Goal: Task Accomplishment & Management: Complete application form

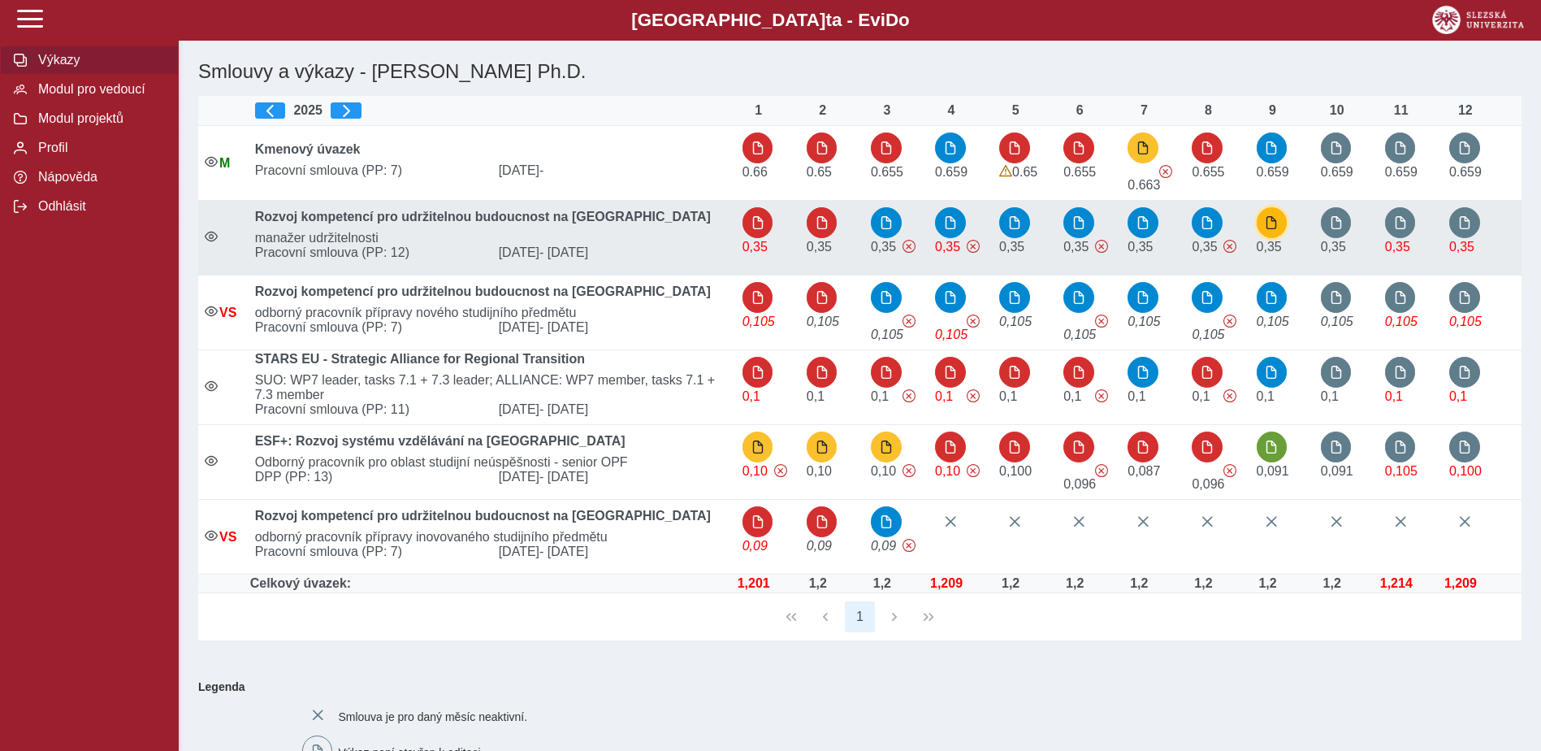
click at [1273, 228] on span "button" at bounding box center [1271, 222] width 13 height 13
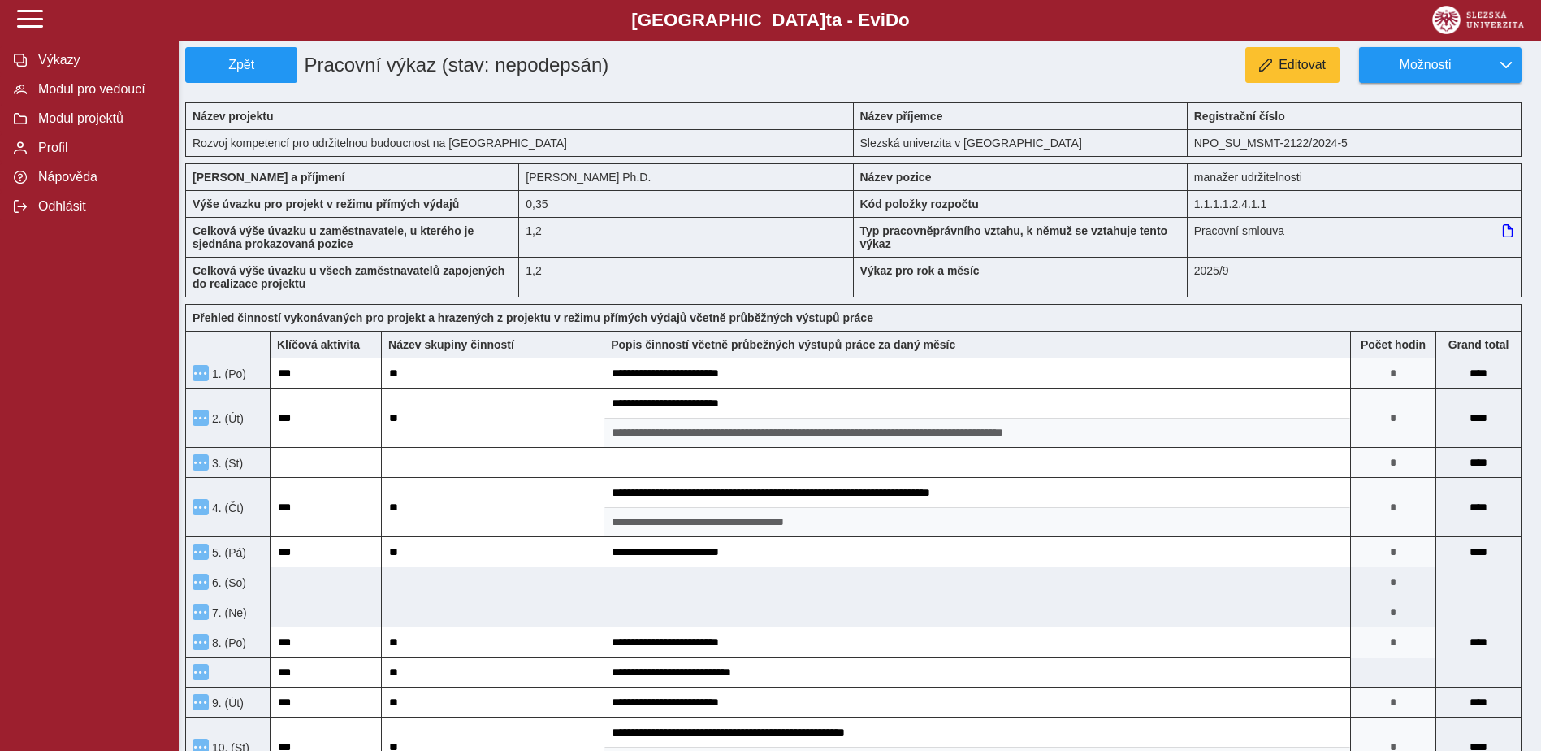
click at [1279, 62] on span "Editovat" at bounding box center [1302, 65] width 47 height 15
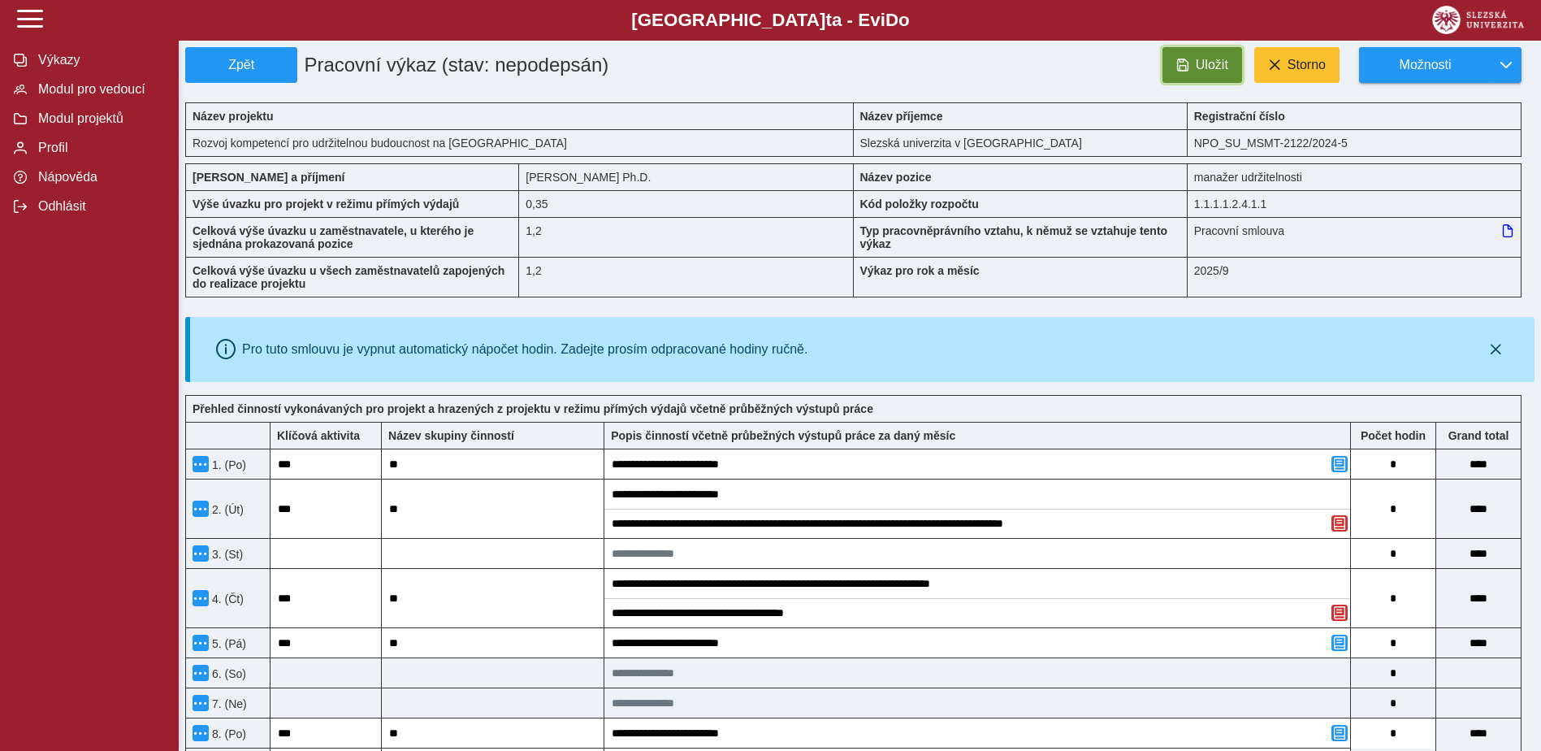
click at [1215, 54] on button "Uložit" at bounding box center [1203, 65] width 80 height 36
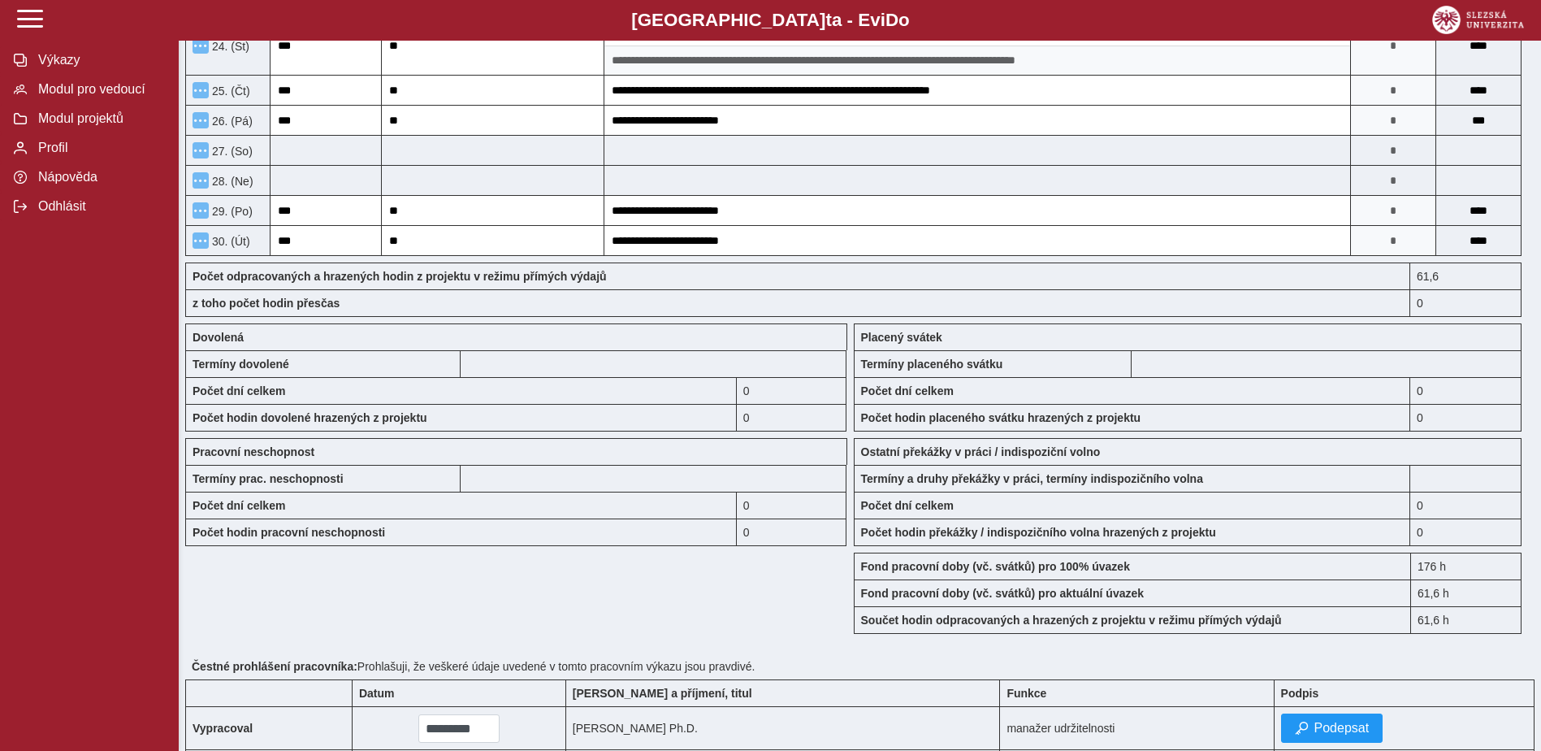
scroll to position [1337, 0]
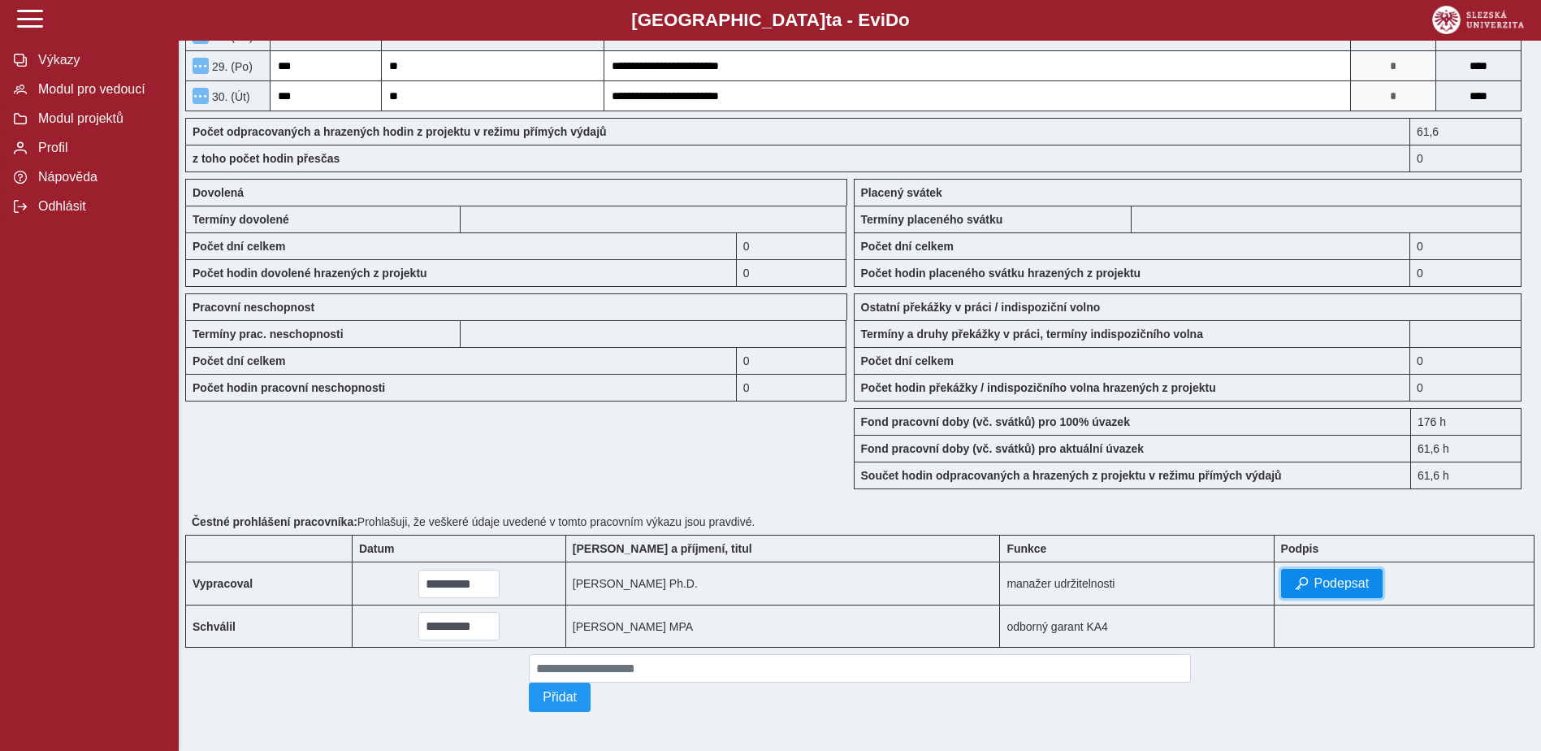
click at [1329, 576] on span "Podepsat" at bounding box center [1342, 583] width 55 height 15
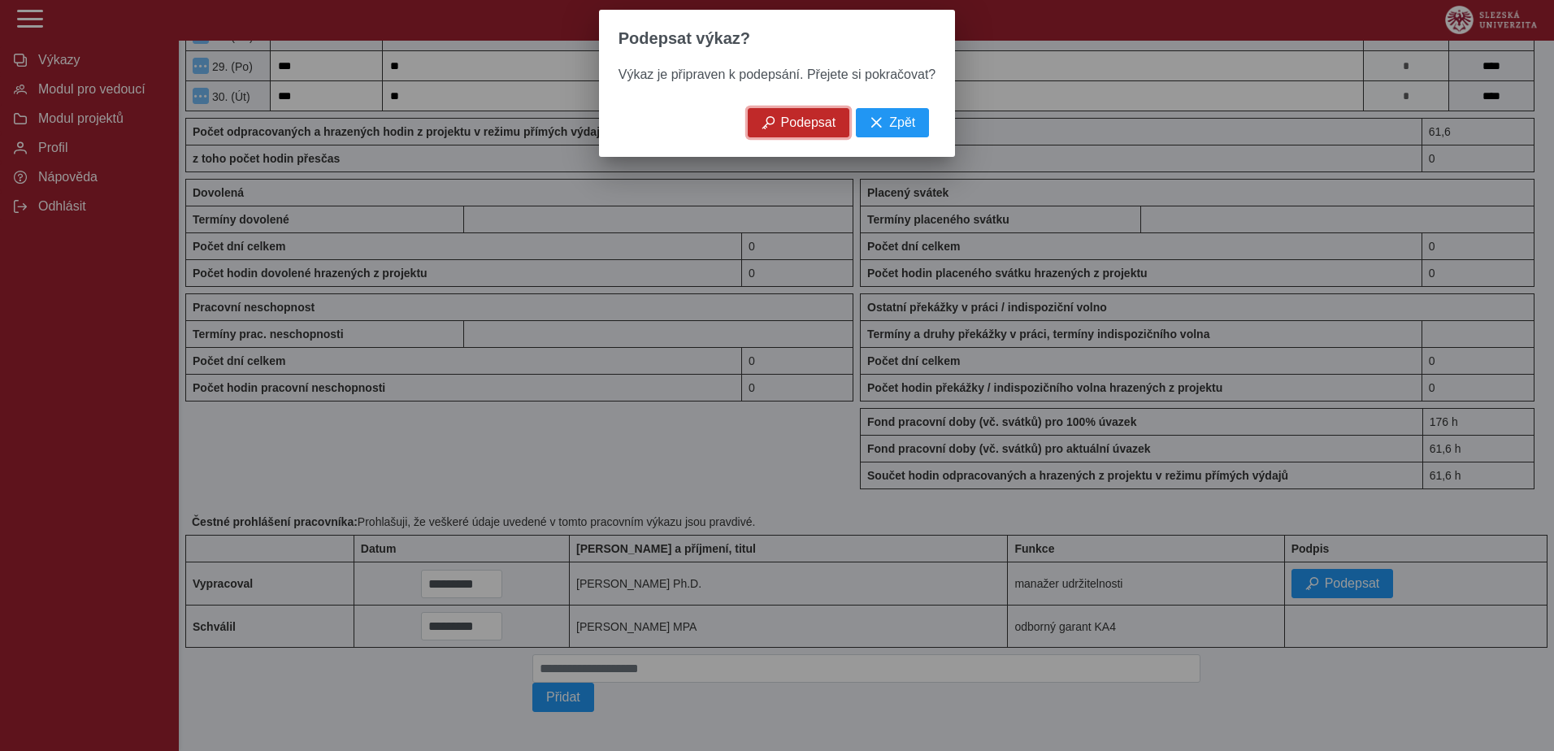
click at [814, 126] on span "Podepsat" at bounding box center [808, 122] width 55 height 15
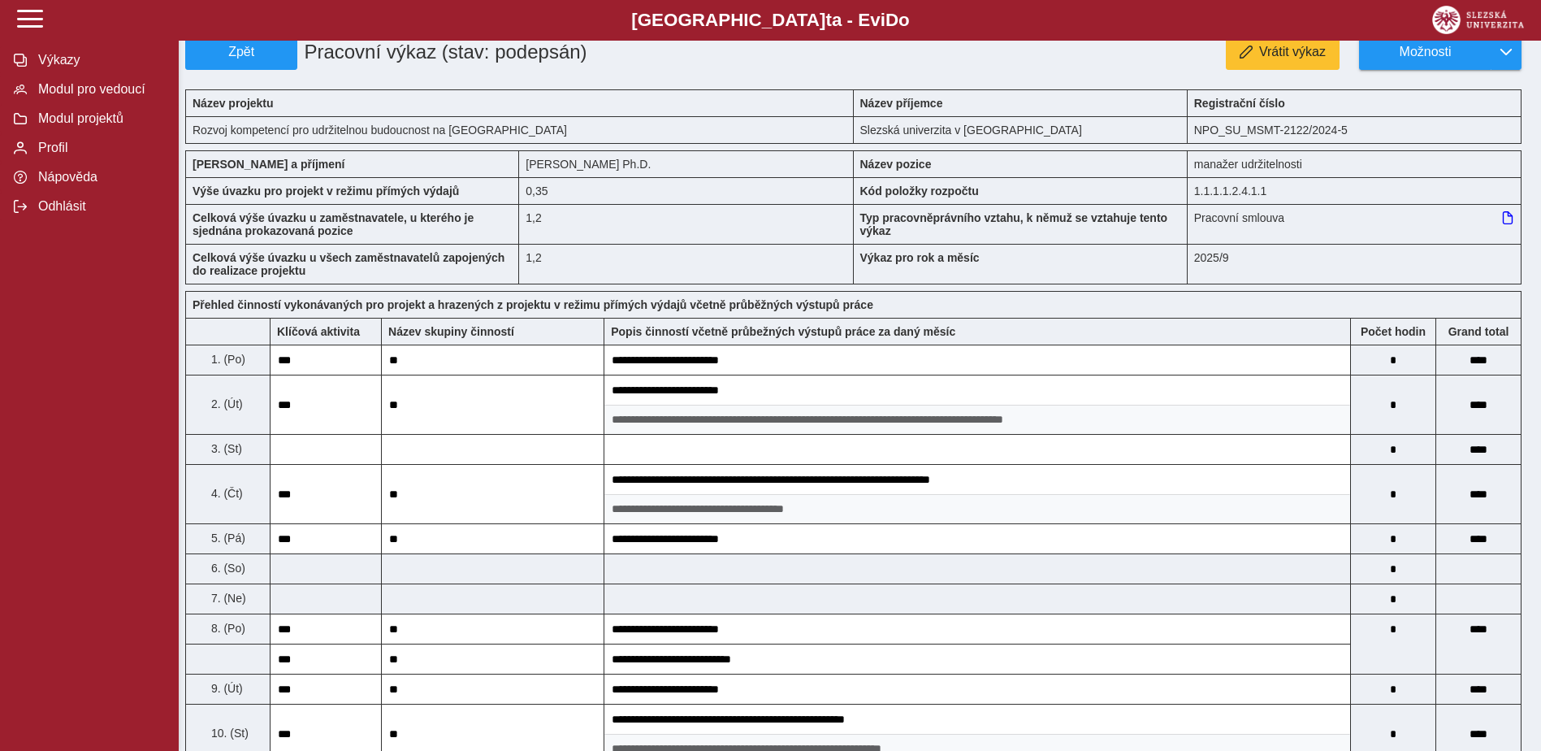
scroll to position [0, 0]
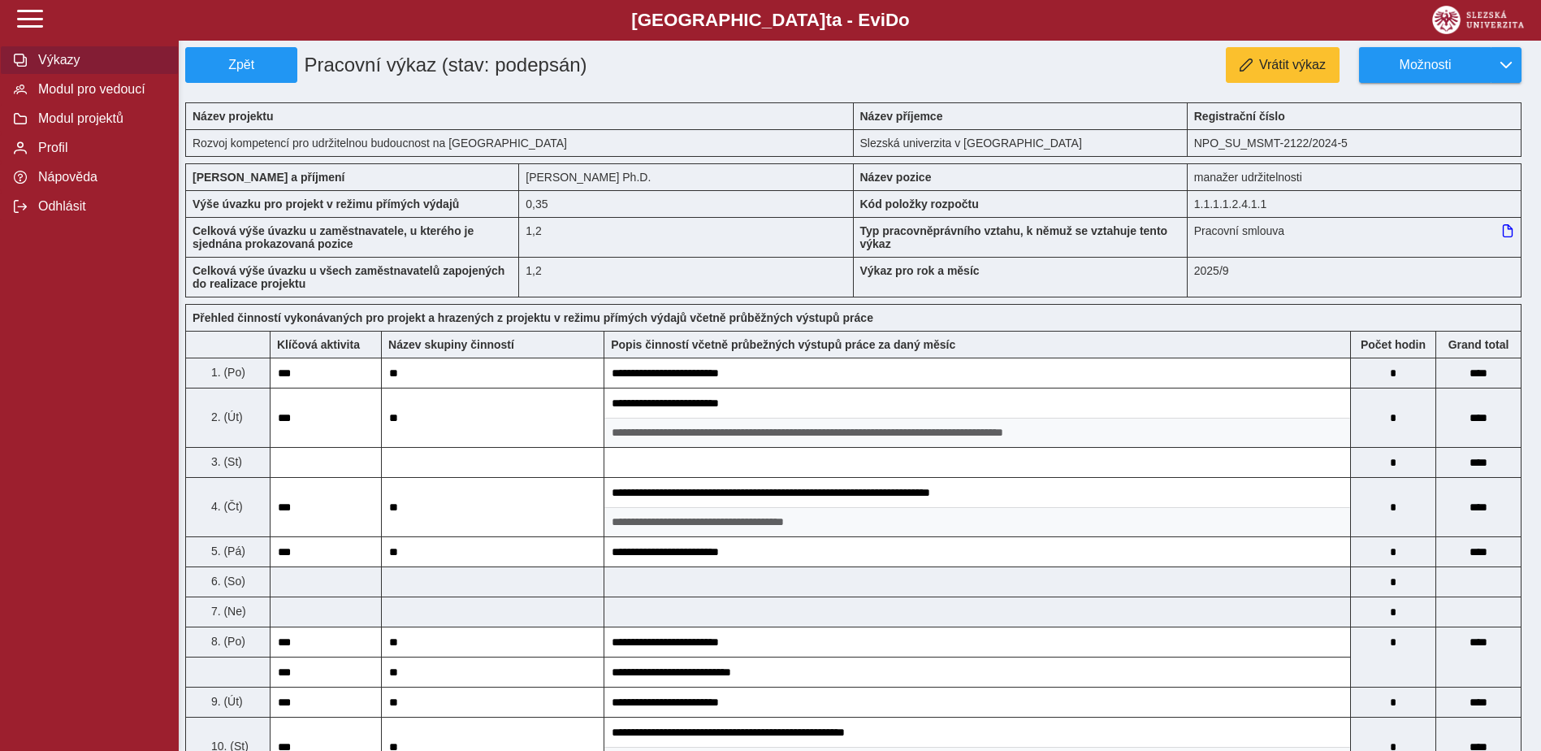
click at [88, 67] on span "Výkazy" at bounding box center [99, 60] width 132 height 15
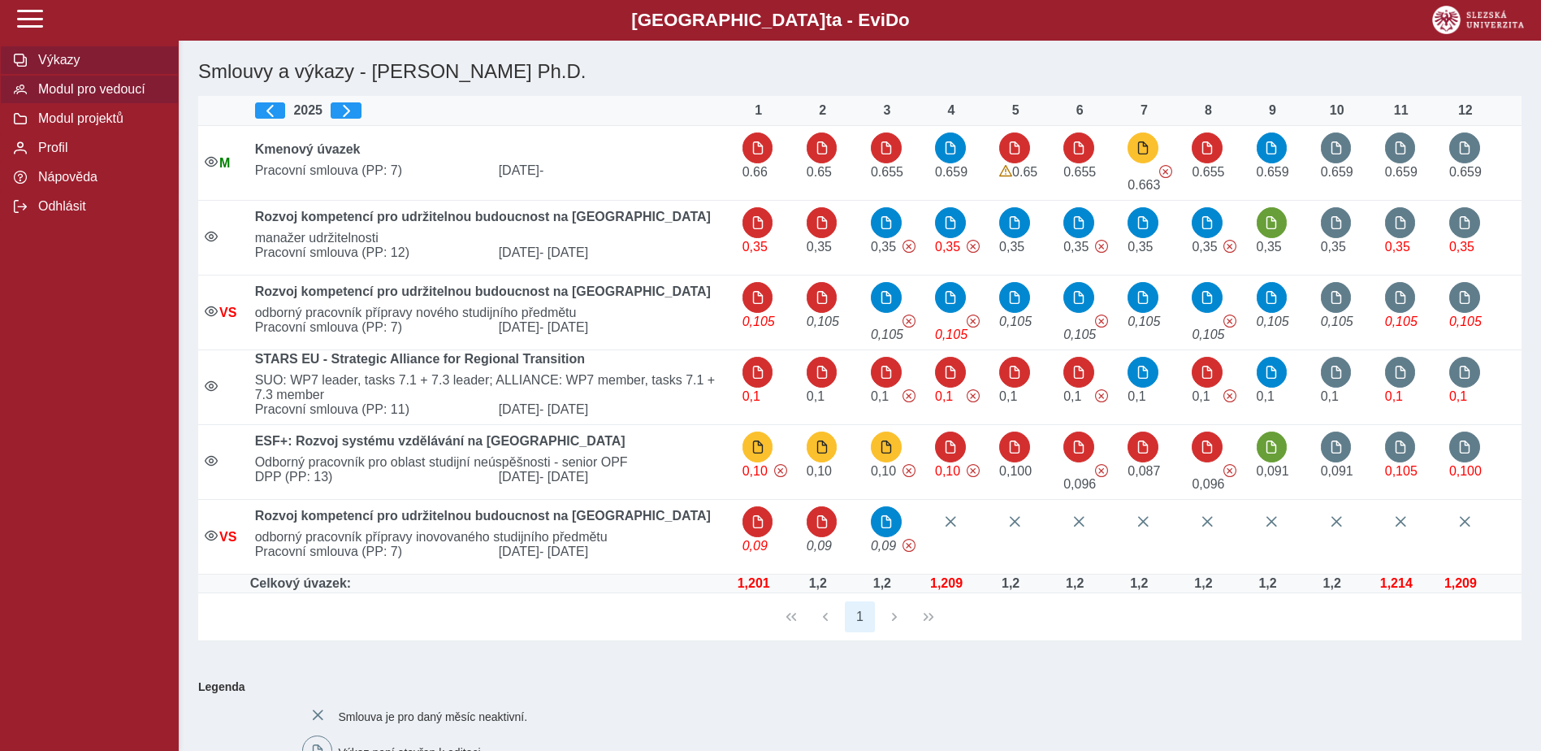
click at [136, 93] on span "Modul pro vedoucí" at bounding box center [99, 89] width 132 height 15
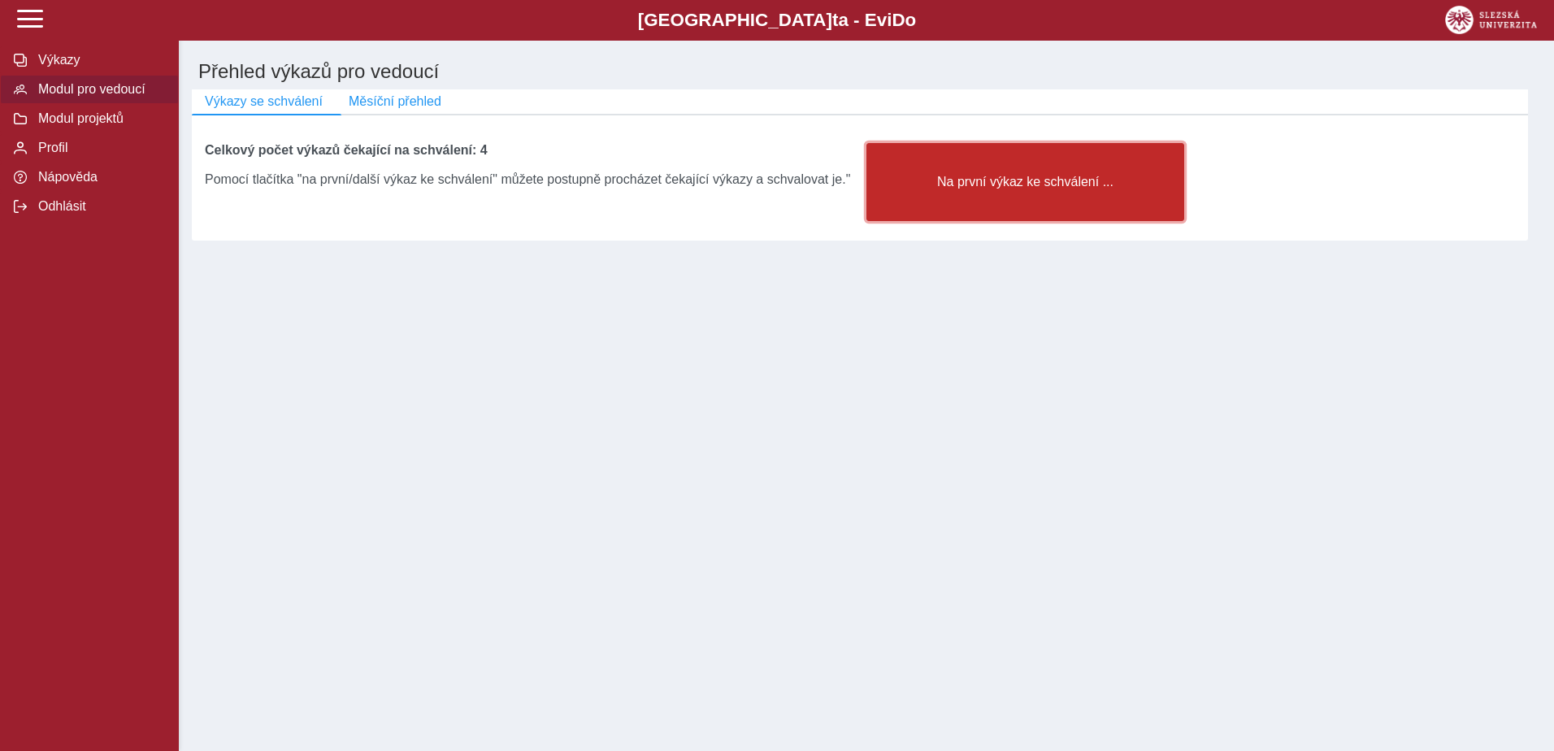
click at [1003, 205] on button "Na první výkaz ke schválení ..." at bounding box center [1025, 182] width 318 height 78
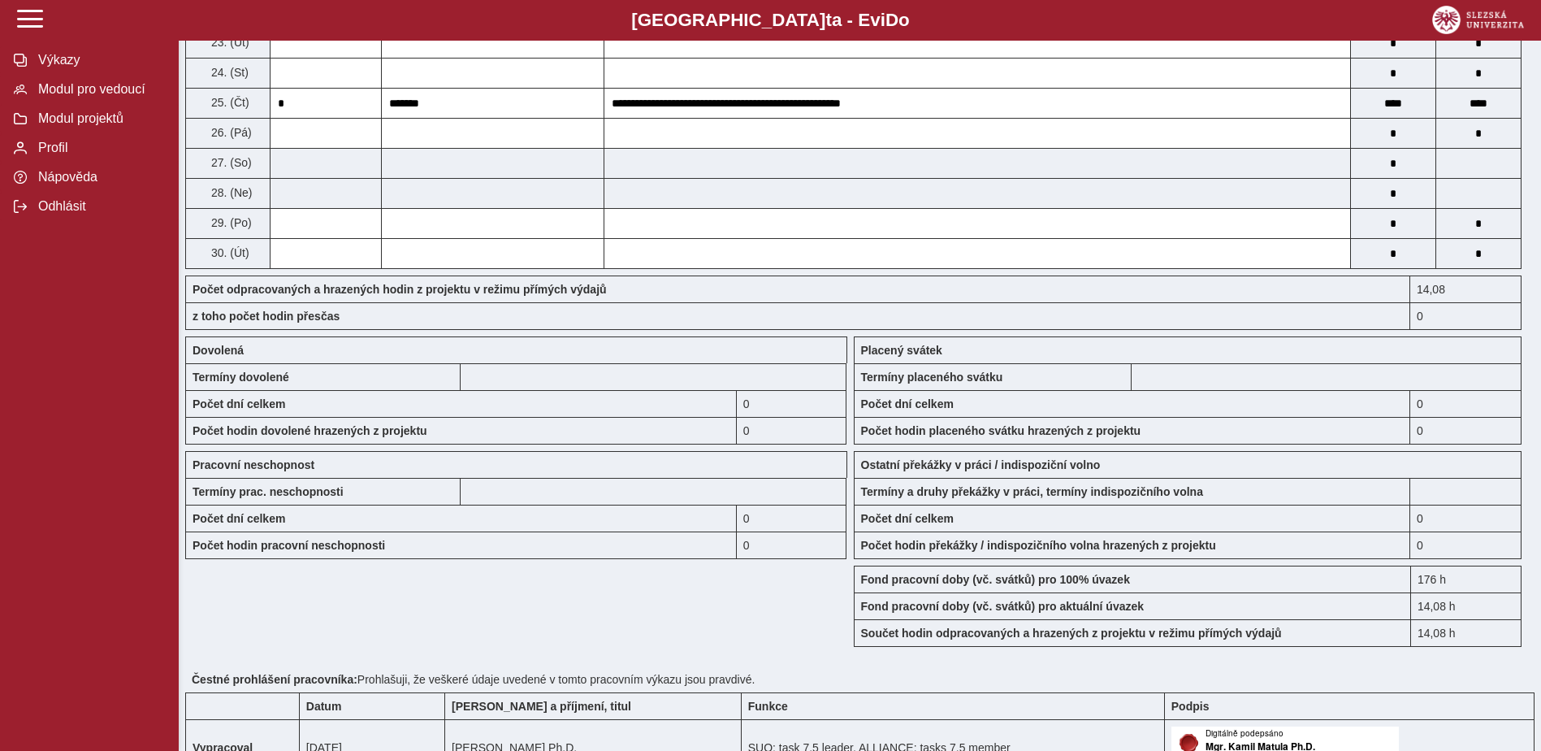
scroll to position [1217, 0]
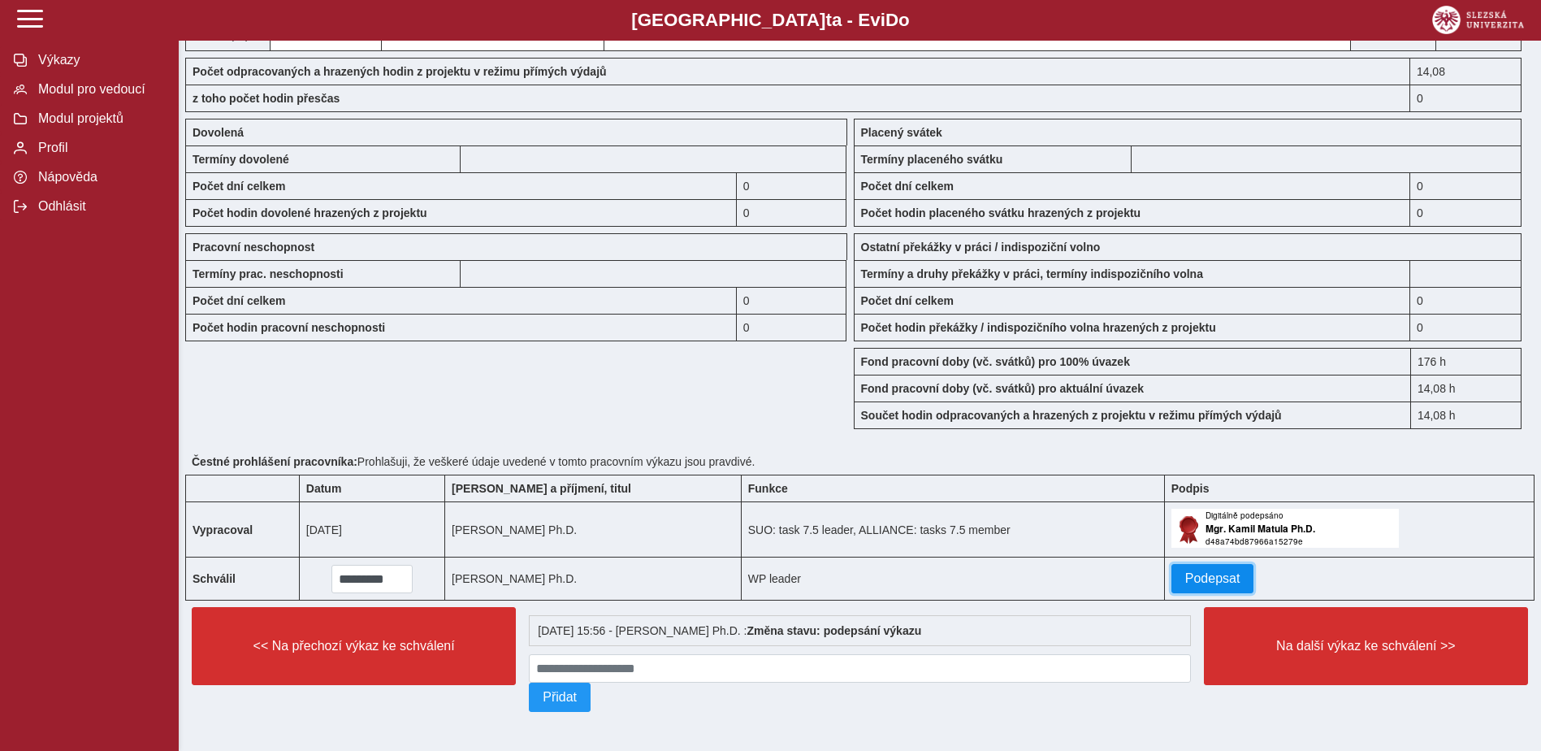
click at [1194, 571] on span "Podepsat" at bounding box center [1213, 578] width 55 height 15
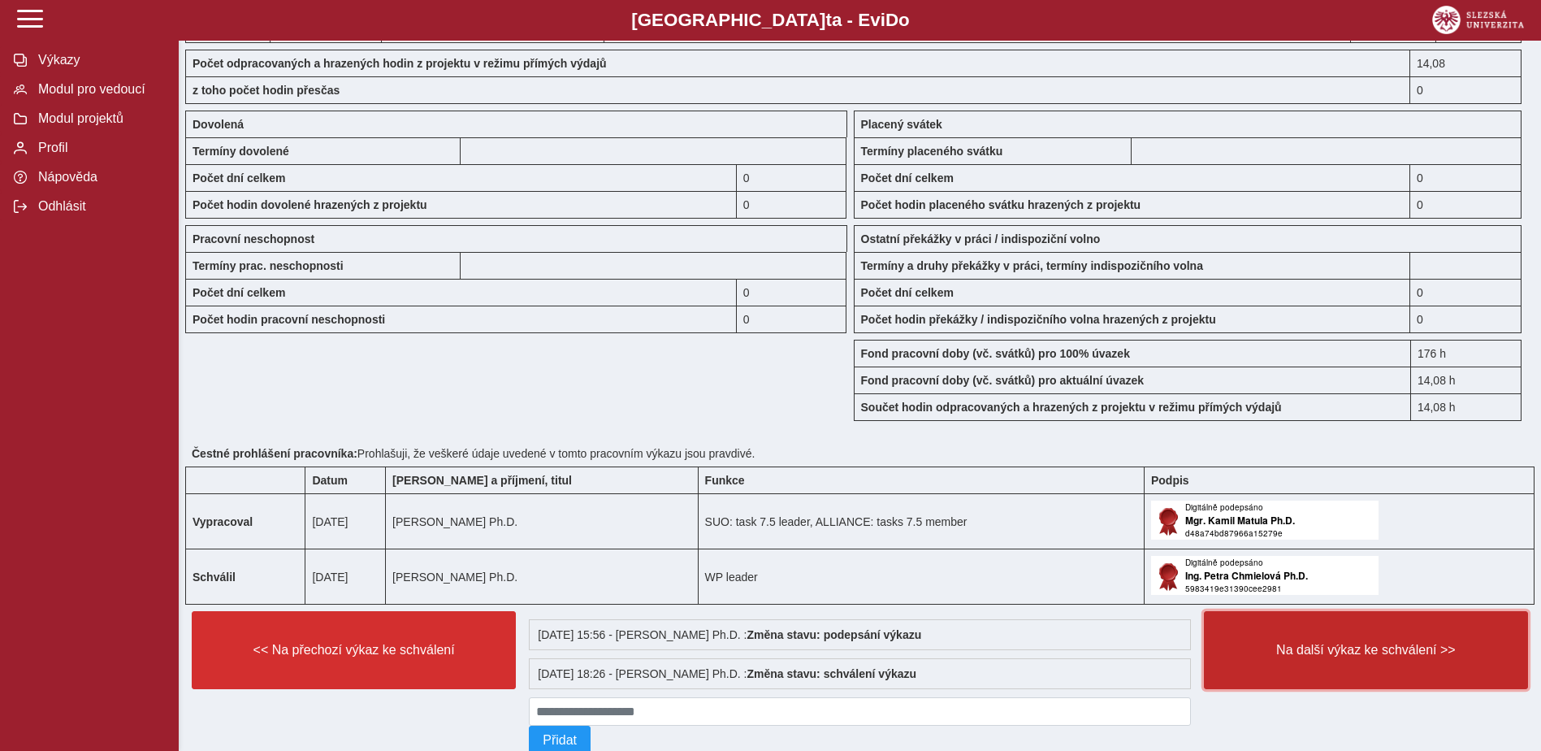
click at [1369, 651] on span "Na další výkaz ke schválení >>" at bounding box center [1366, 650] width 297 height 15
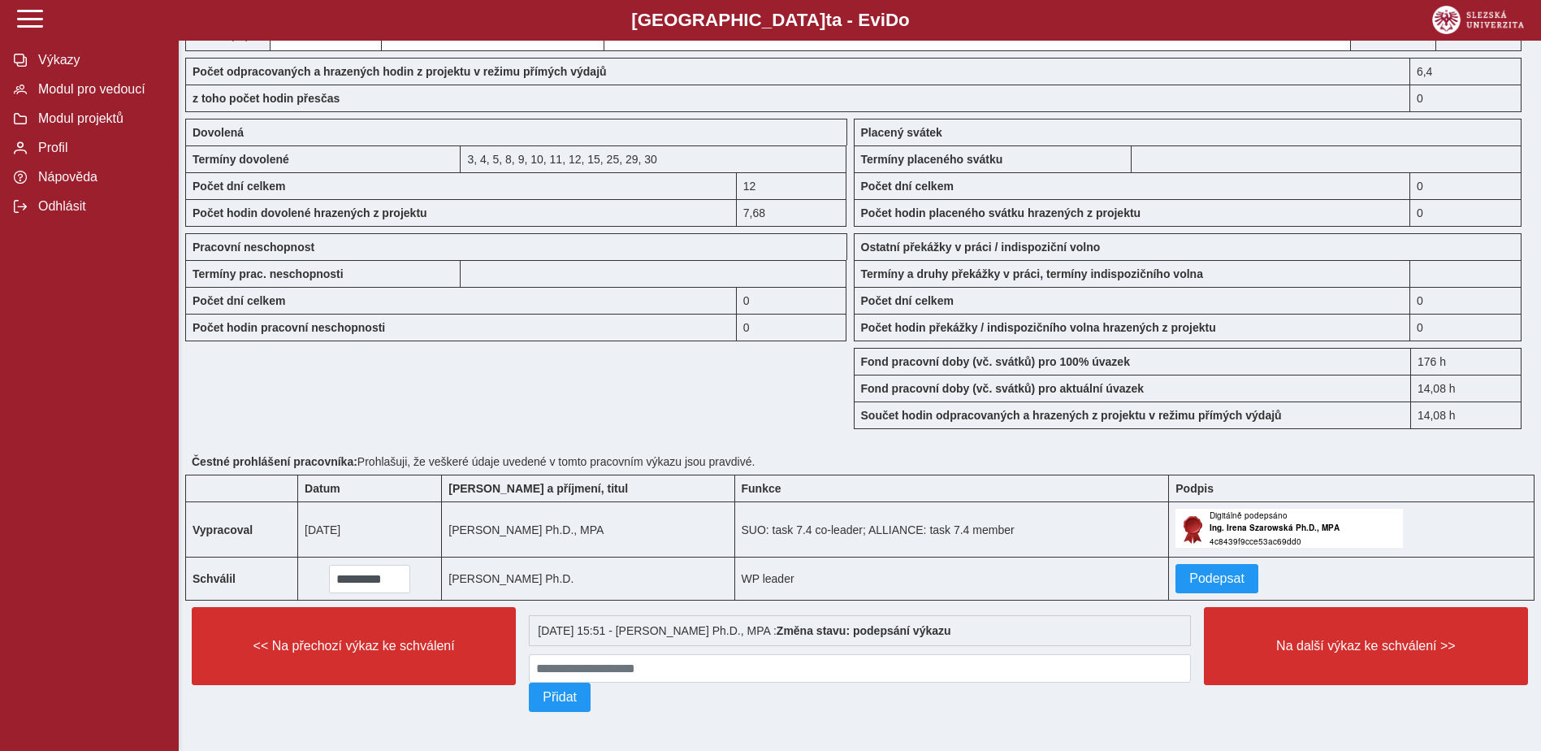
scroll to position [1246, 0]
click at [1203, 574] on span "Podepsat" at bounding box center [1217, 578] width 55 height 15
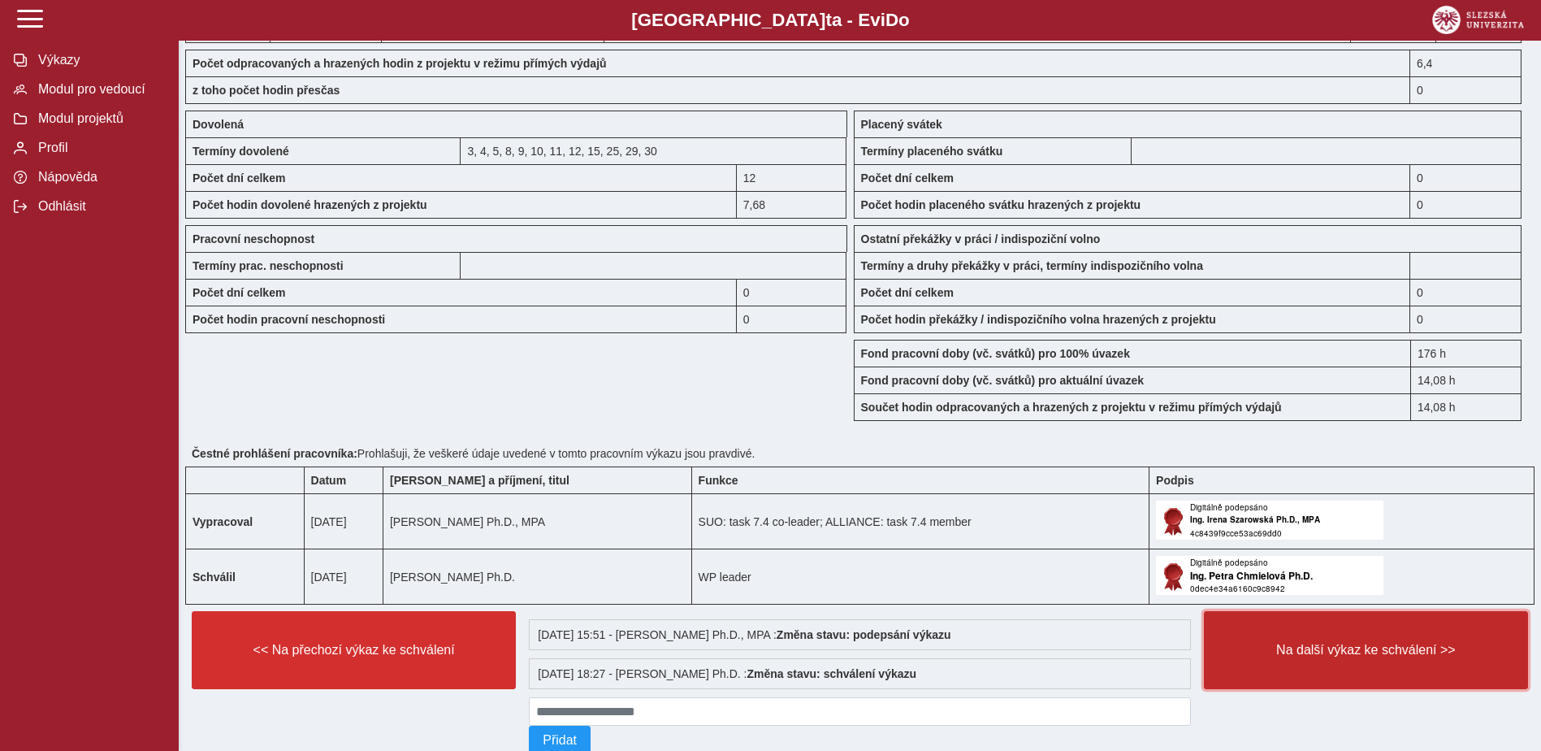
click at [1425, 650] on span "Na další výkaz ke schválení >>" at bounding box center [1366, 650] width 297 height 15
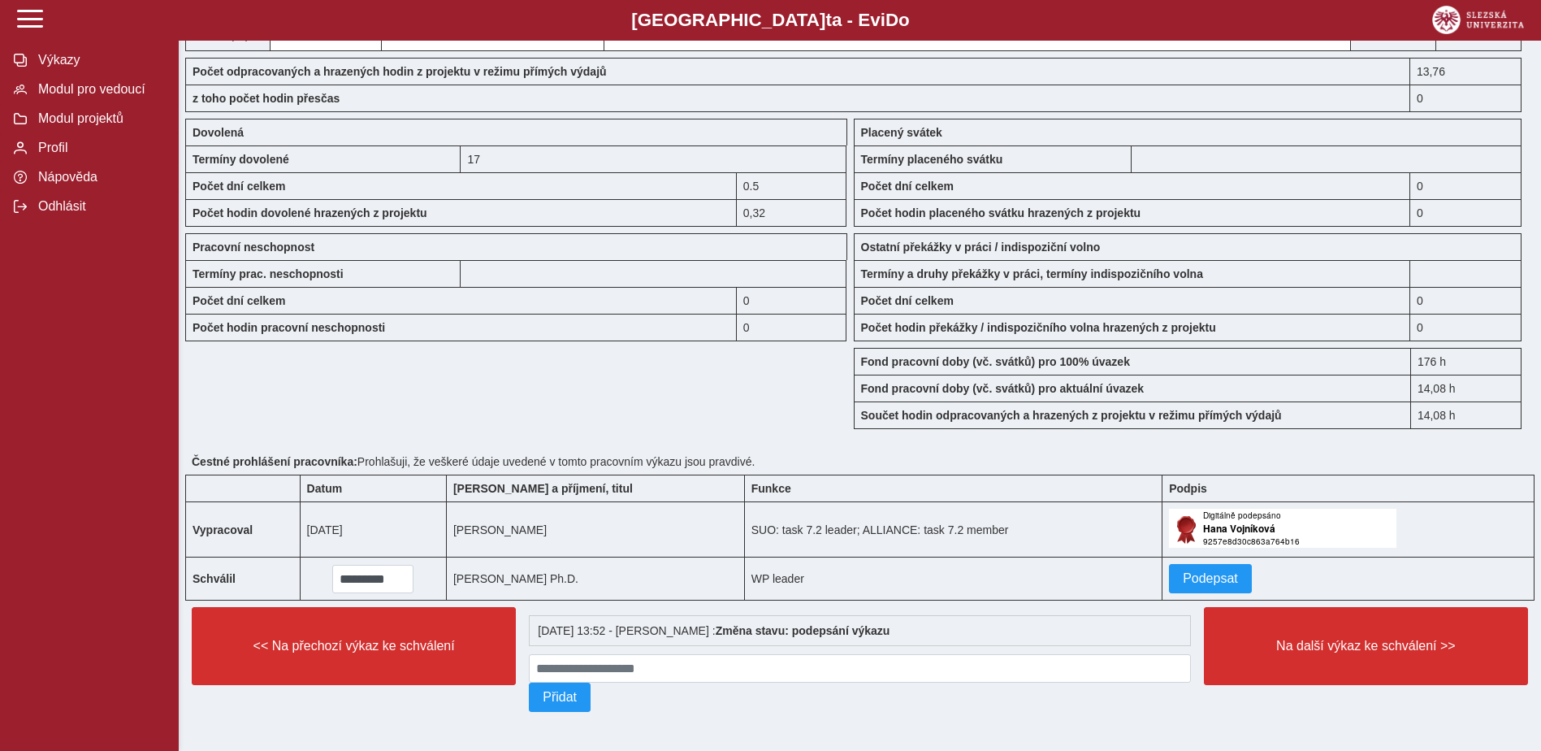
scroll to position [1247, 0]
click at [1183, 575] on span "Podepsat" at bounding box center [1210, 578] width 55 height 15
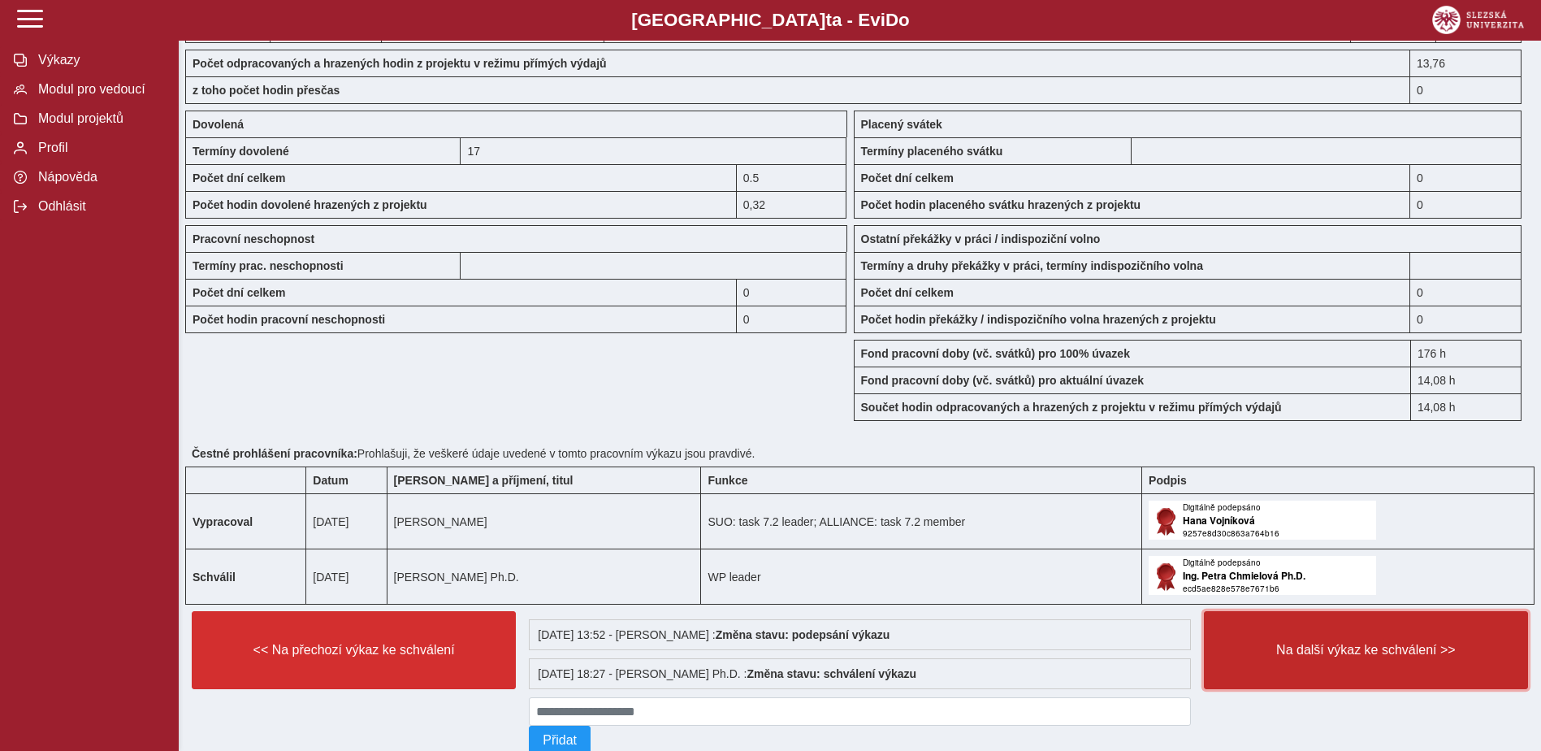
click at [1330, 645] on span "Na další výkaz ke schválení >>" at bounding box center [1366, 650] width 297 height 15
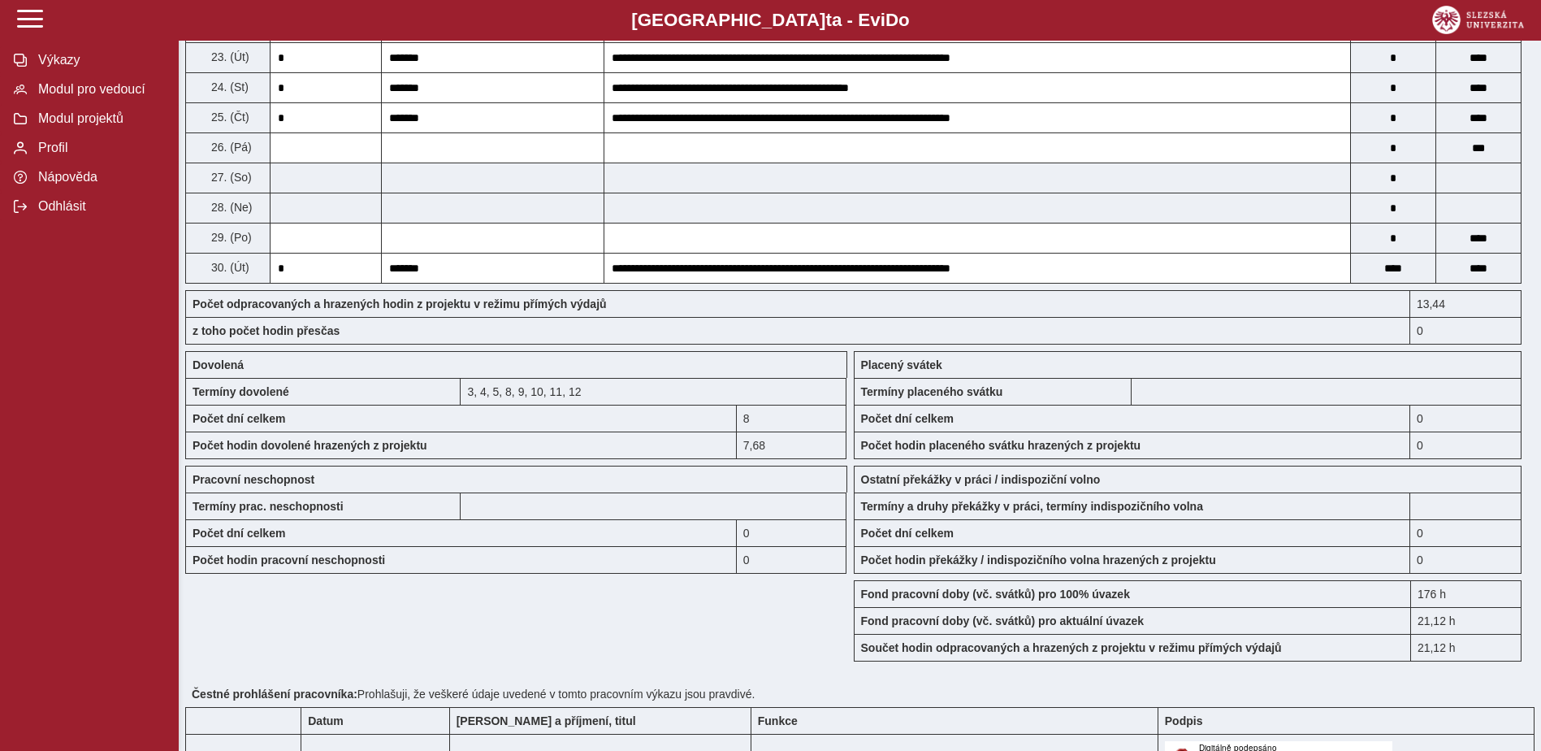
scroll to position [1217, 0]
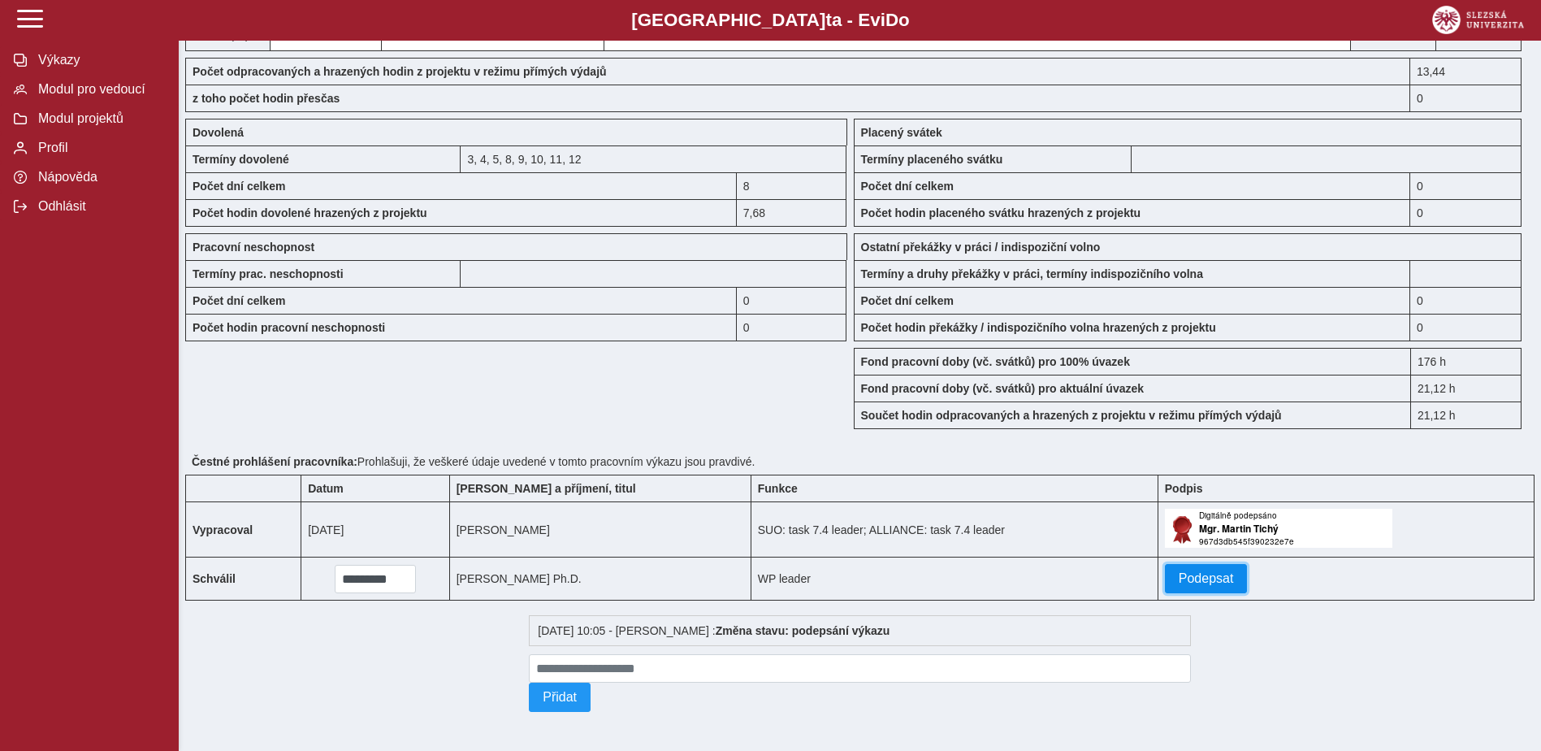
click at [1207, 579] on span "Podepsat" at bounding box center [1206, 578] width 55 height 15
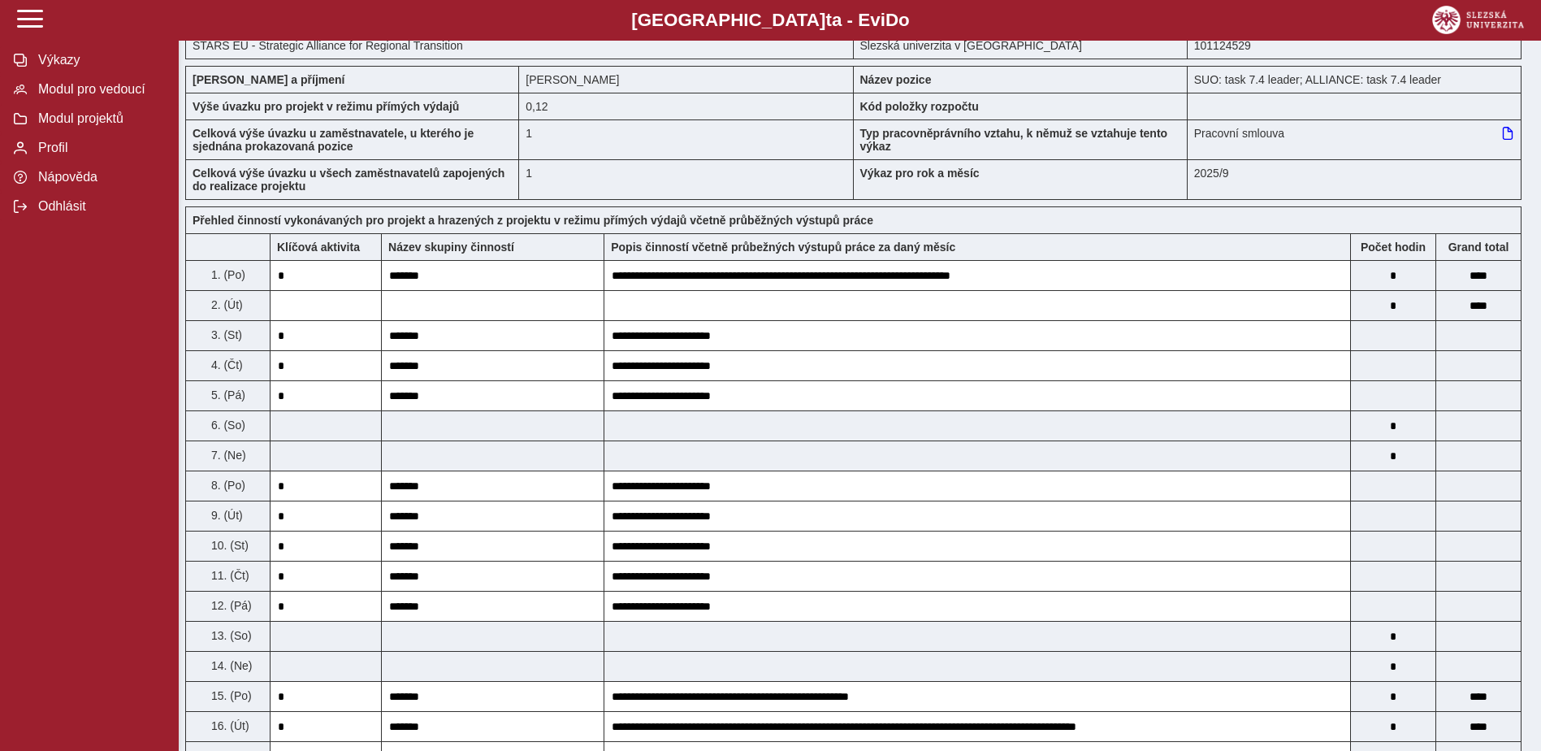
scroll to position [0, 0]
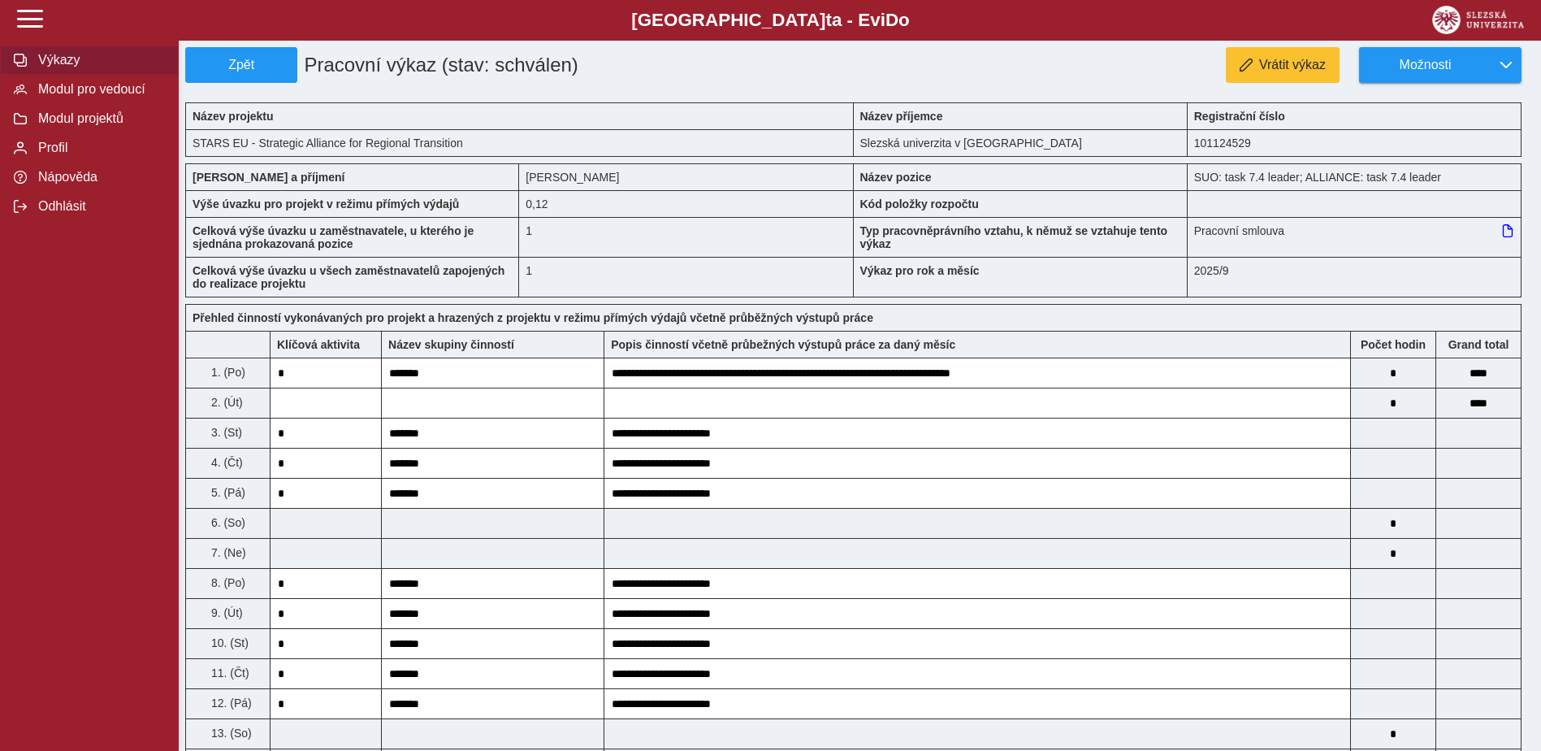
click at [122, 59] on span "Výkazy" at bounding box center [99, 60] width 132 height 15
